Goal: Task Accomplishment & Management: Use online tool/utility

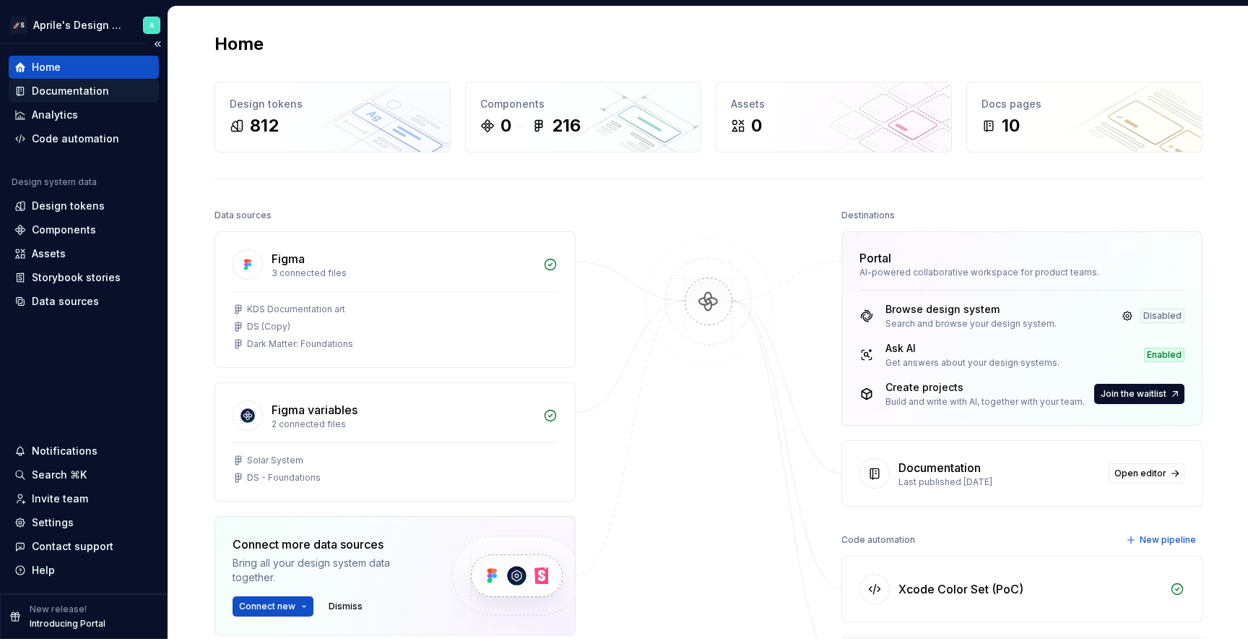
click at [101, 92] on div "Documentation" at bounding box center [70, 91] width 77 height 14
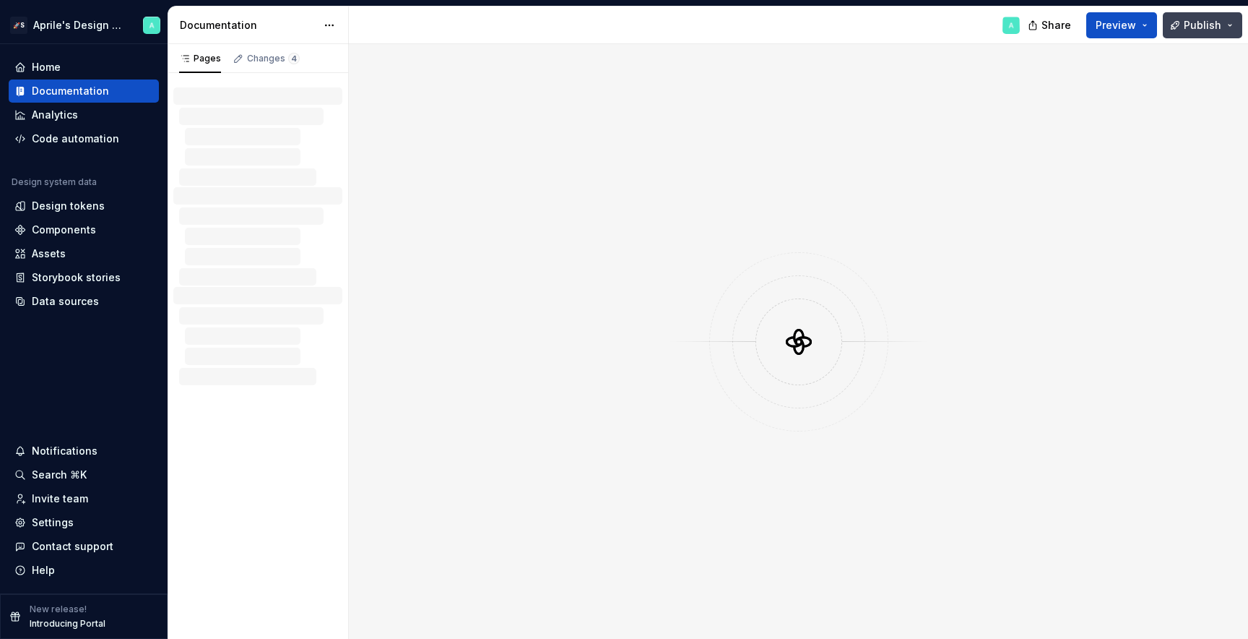
click at [1185, 23] on button "Publish" at bounding box center [1202, 25] width 79 height 26
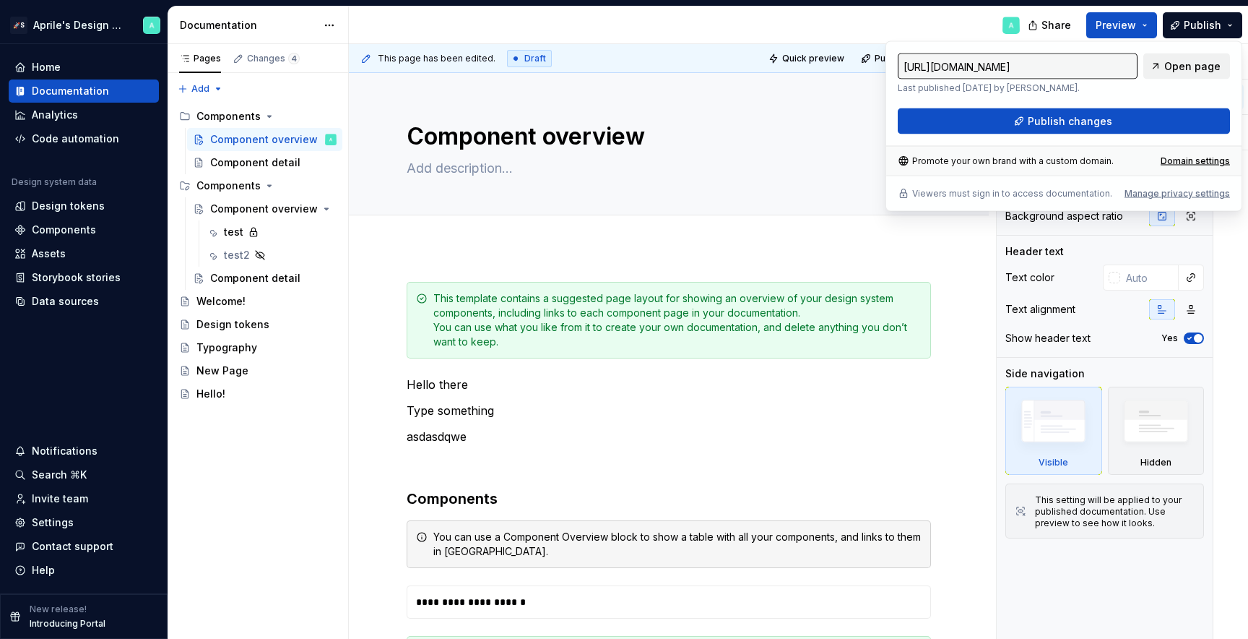
click at [1170, 59] on span "Open page" at bounding box center [1193, 66] width 56 height 14
type textarea "*"
